Goal: Task Accomplishment & Management: Manage account settings

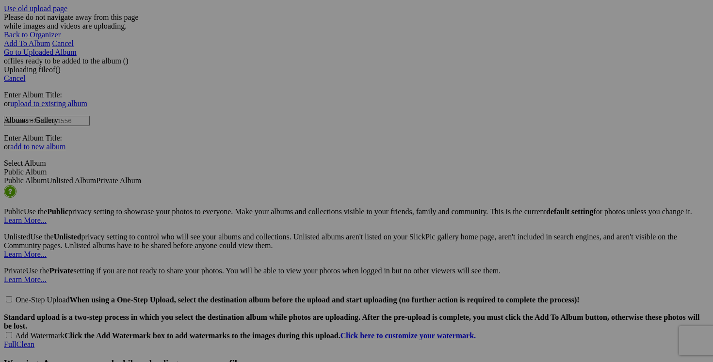
scroll to position [1970, 0]
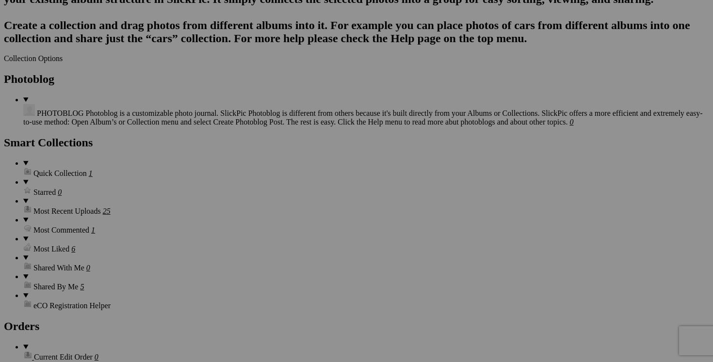
scroll to position [1219, 0]
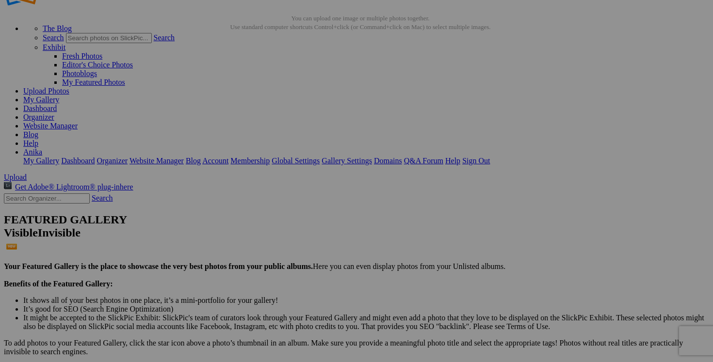
scroll to position [0, 0]
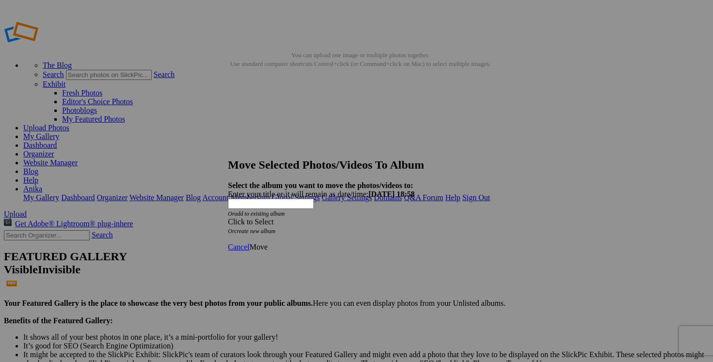
click at [228, 218] on span at bounding box center [228, 222] width 0 height 8
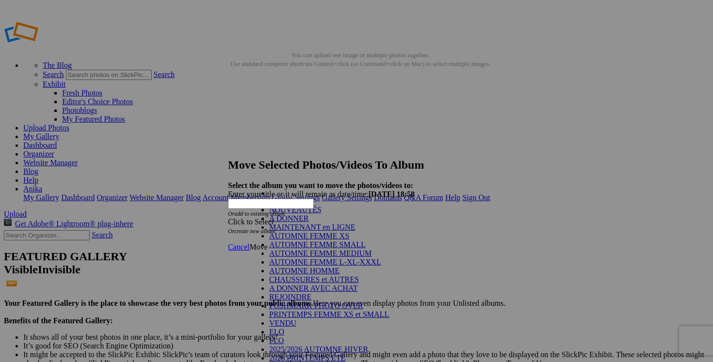
scroll to position [131, 0]
click at [296, 319] on link "VENDU" at bounding box center [282, 323] width 27 height 8
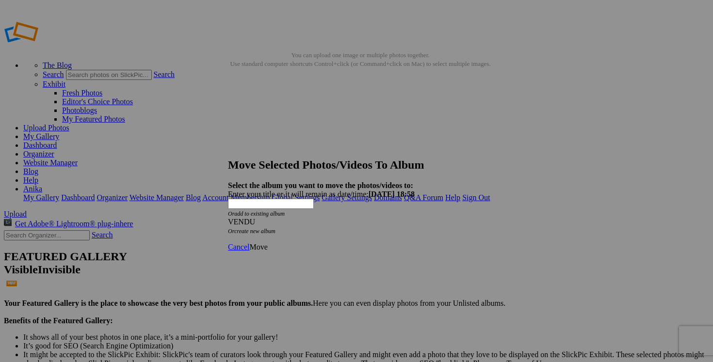
click at [267, 243] on link "Move" at bounding box center [258, 247] width 18 height 8
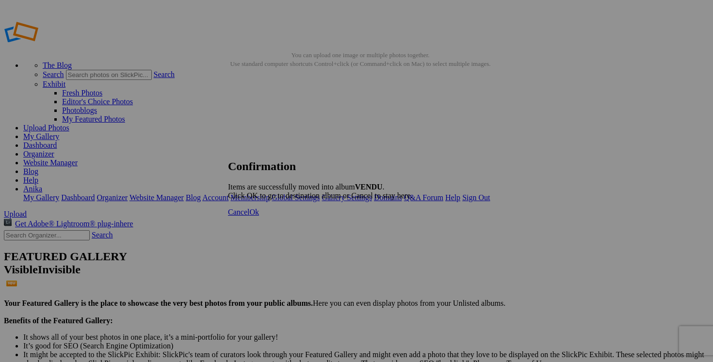
click at [249, 216] on span "Cancel" at bounding box center [238, 212] width 21 height 8
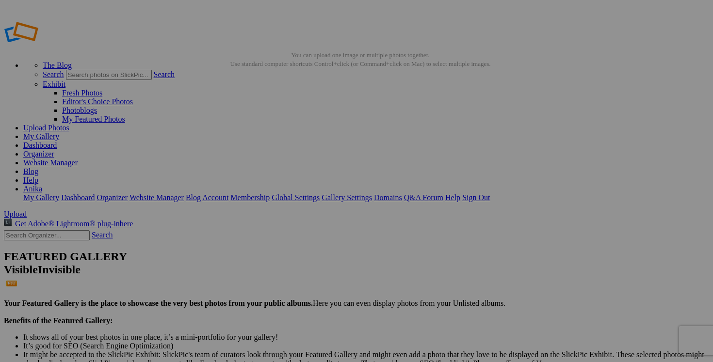
click at [57, 141] on link "Dashboard" at bounding box center [39, 145] width 33 height 8
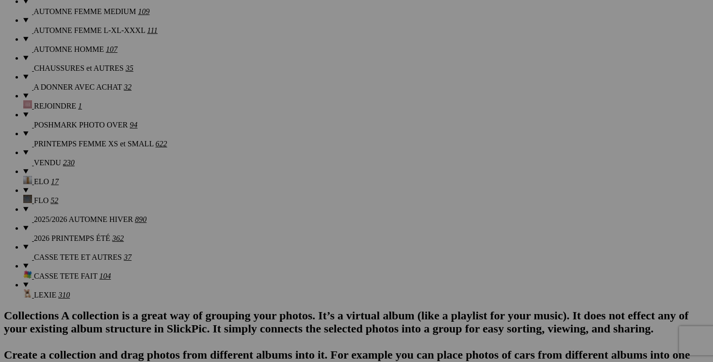
scroll to position [892, 0]
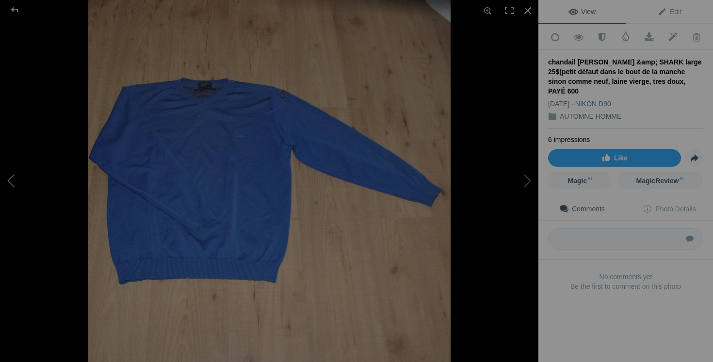
click at [10, 184] on button at bounding box center [36, 181] width 73 height 130
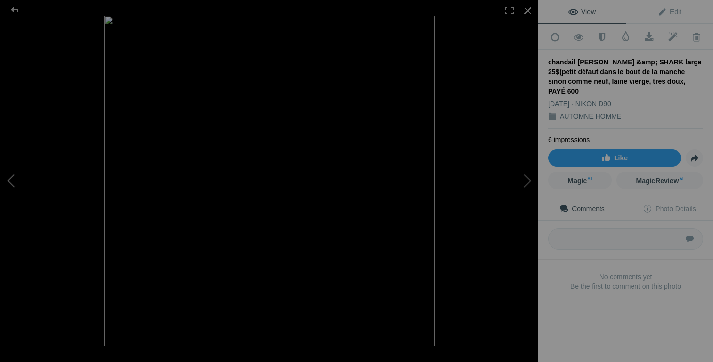
click at [10, 184] on button at bounding box center [36, 181] width 73 height 130
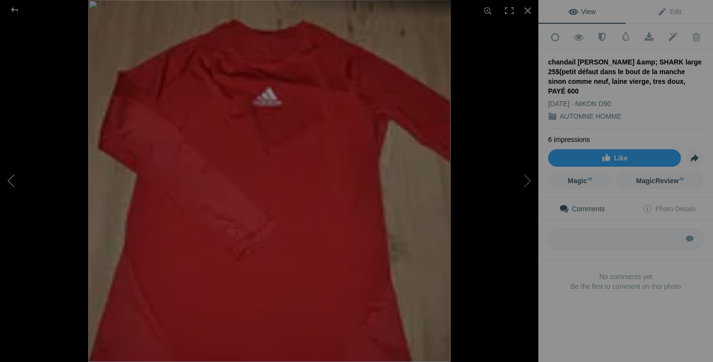
click at [10, 184] on button at bounding box center [36, 181] width 73 height 130
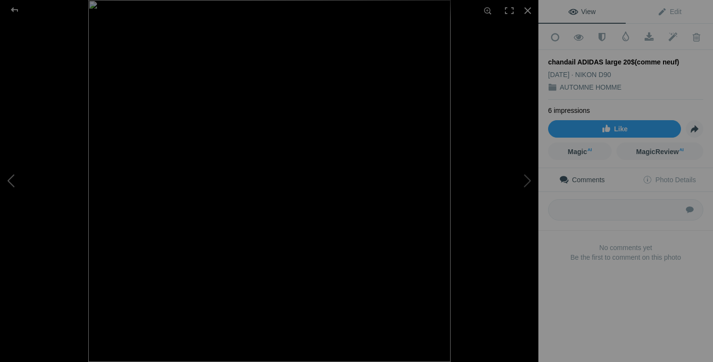
click at [18, 191] on button at bounding box center [36, 181] width 73 height 130
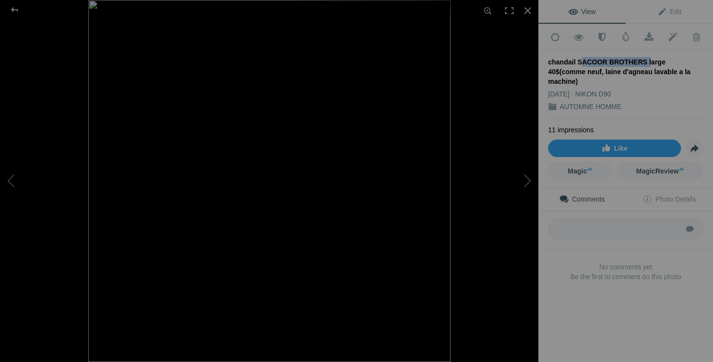
drag, startPoint x: 576, startPoint y: 62, endPoint x: 640, endPoint y: 59, distance: 63.6
click at [640, 59] on div "chandail SACOOR BROTHERS large 40$(comme neuf, laine d'agneau lavable a la mach…" at bounding box center [625, 71] width 155 height 29
copy div "SACOOR BROTHERS"
click at [9, 173] on button at bounding box center [36, 181] width 73 height 130
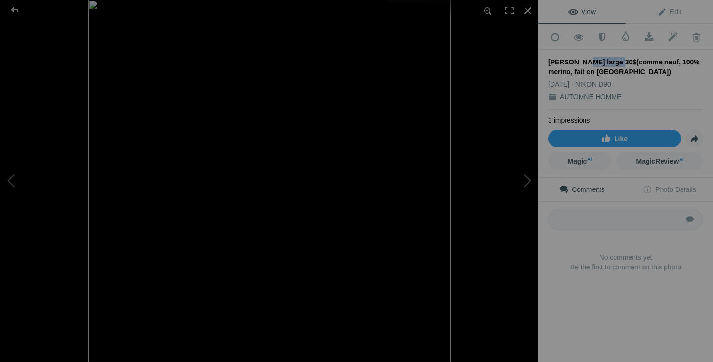
drag, startPoint x: 610, startPoint y: 59, endPoint x: 574, endPoint y: 58, distance: 36.4
click at [574, 58] on div "chandail BARTOLINI large 30$(comme neuf, 100% merino, fait en italie)" at bounding box center [625, 66] width 155 height 19
copy div "BARTOLINI"
click at [222, 192] on img at bounding box center [269, 181] width 362 height 362
click at [528, 179] on button at bounding box center [502, 181] width 73 height 130
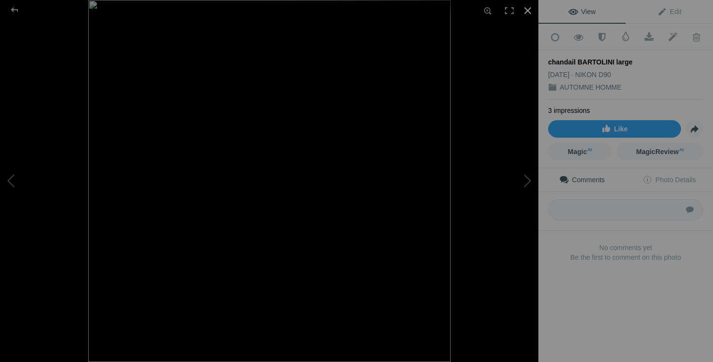
click at [527, 11] on div at bounding box center [527, 10] width 21 height 21
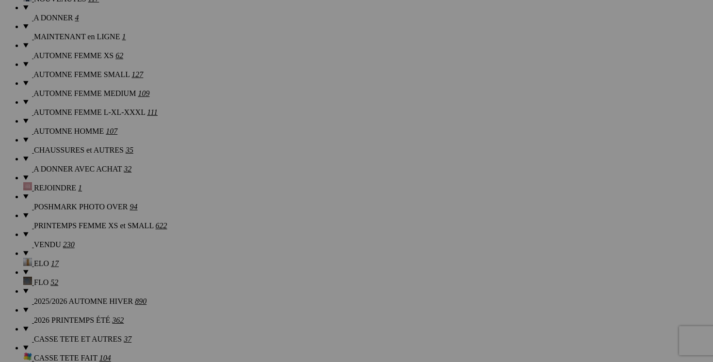
scroll to position [769, 0]
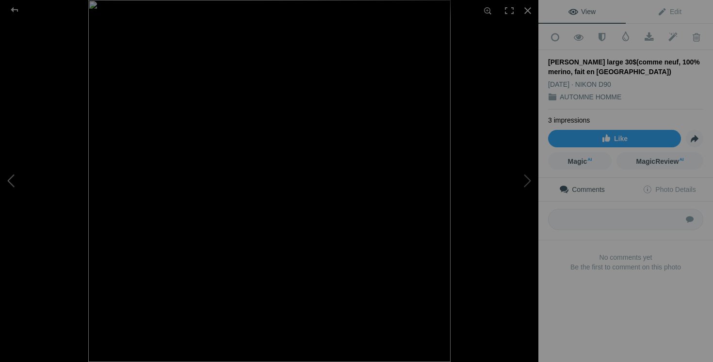
click at [8, 185] on button at bounding box center [36, 181] width 73 height 130
click at [16, 192] on button at bounding box center [36, 181] width 73 height 130
